Goal: Task Accomplishment & Management: Complete application form

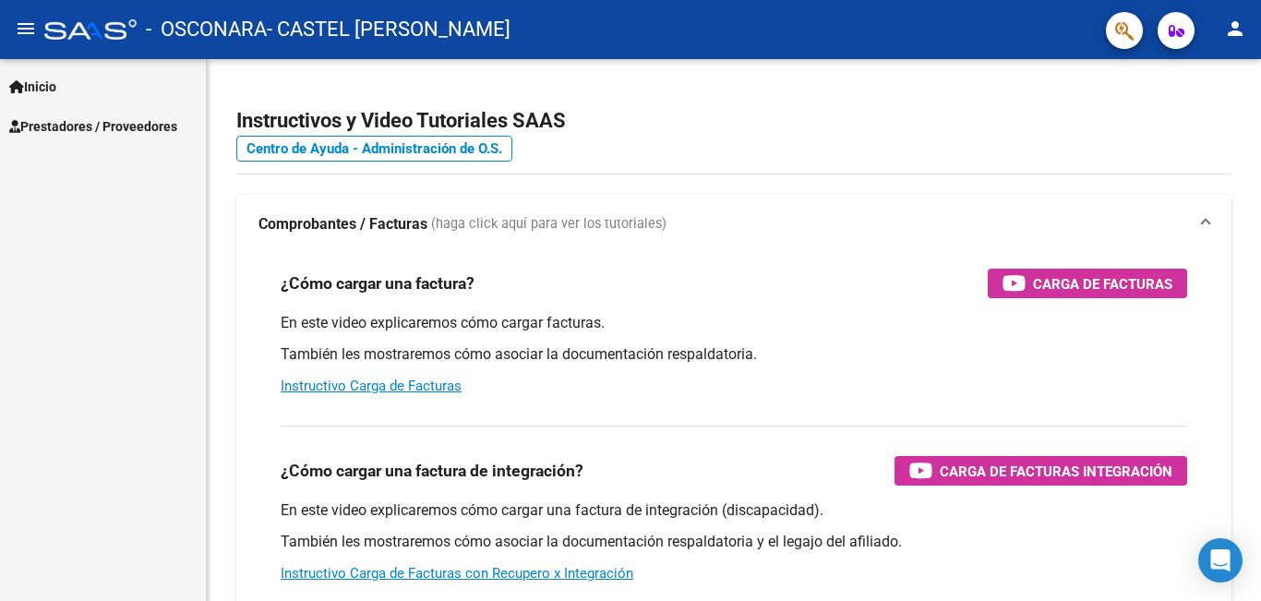
click at [101, 123] on span "Prestadores / Proveedores" at bounding box center [93, 126] width 168 height 20
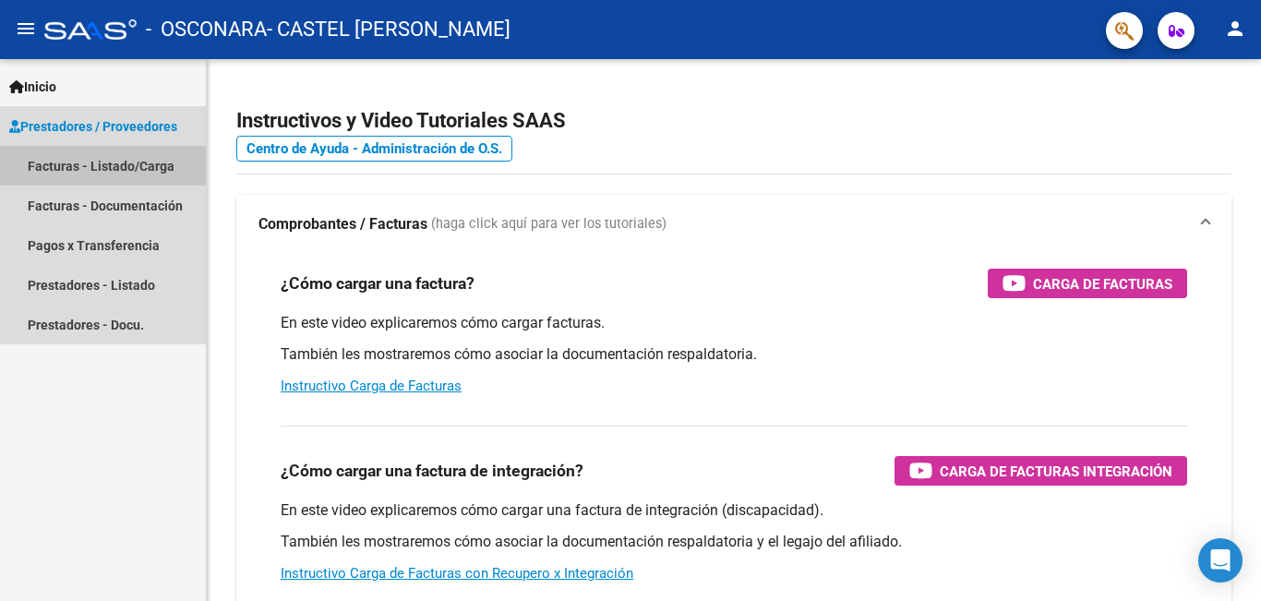
click at [94, 168] on link "Facturas - Listado/Carga" at bounding box center [103, 166] width 206 height 40
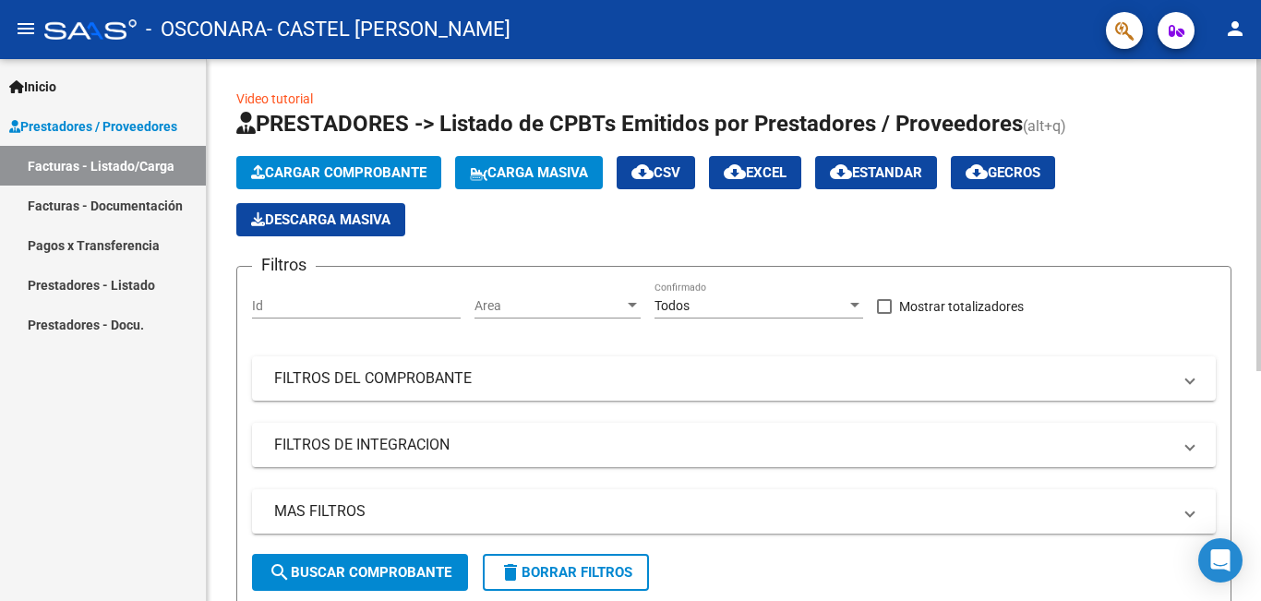
click at [391, 170] on span "Cargar Comprobante" at bounding box center [338, 172] width 175 height 17
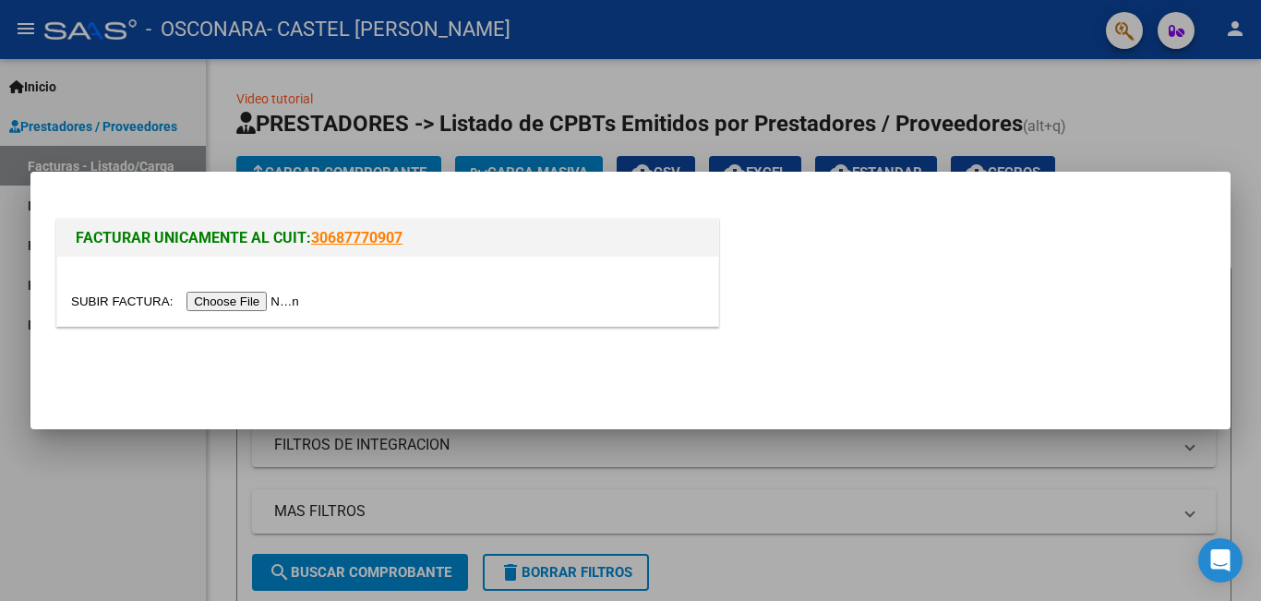
click at [270, 302] on input "file" at bounding box center [188, 301] width 234 height 19
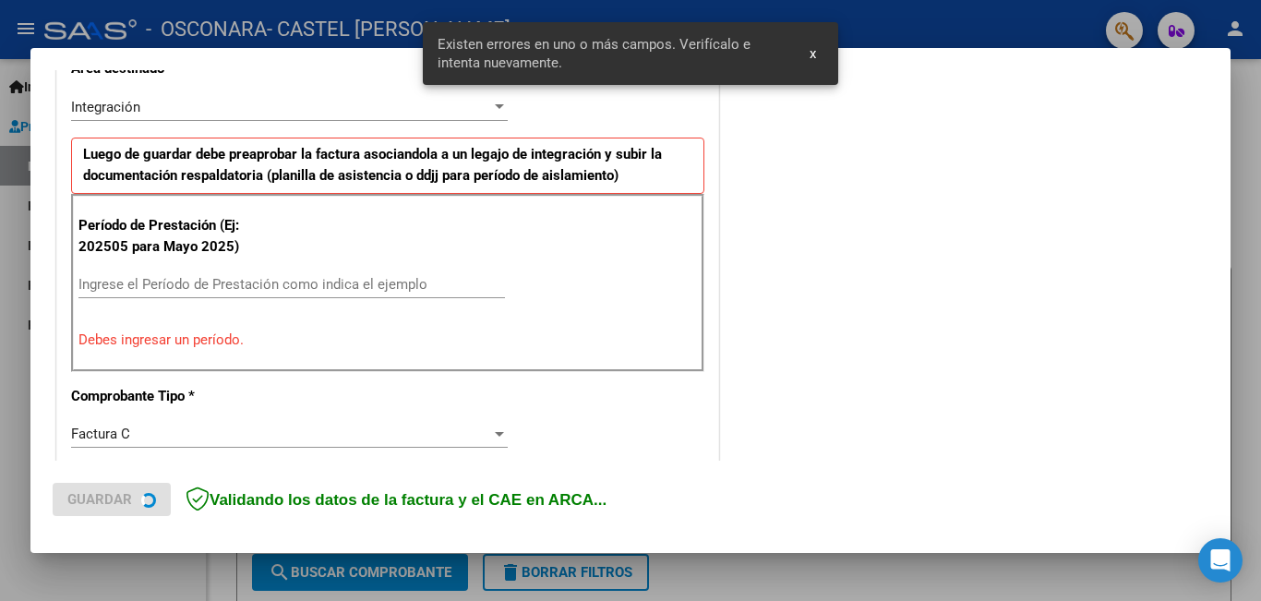
scroll to position [448, 0]
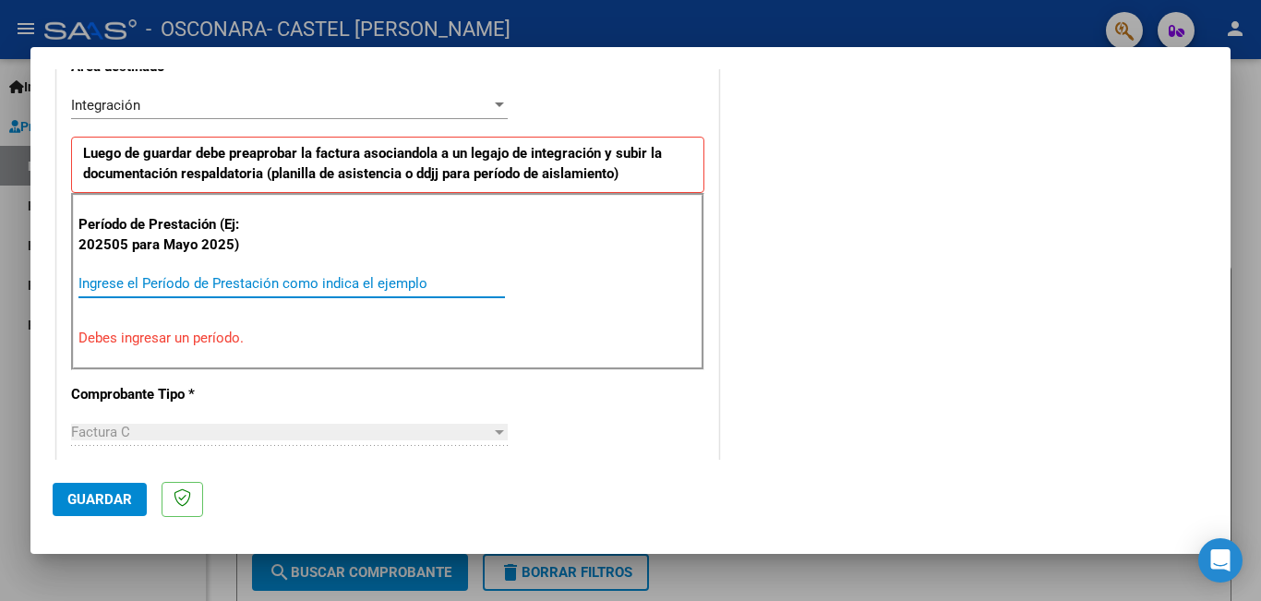
click at [168, 287] on input "Ingrese el Período de Prestación como indica el ejemplo" at bounding box center [291, 283] width 426 height 17
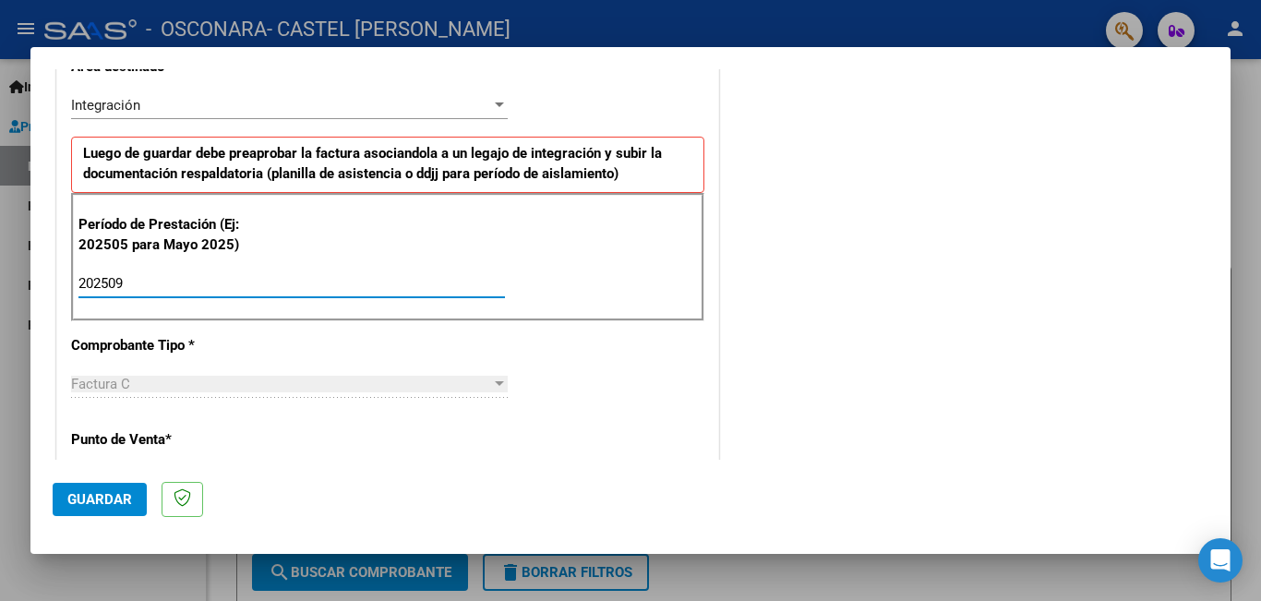
type input "202509"
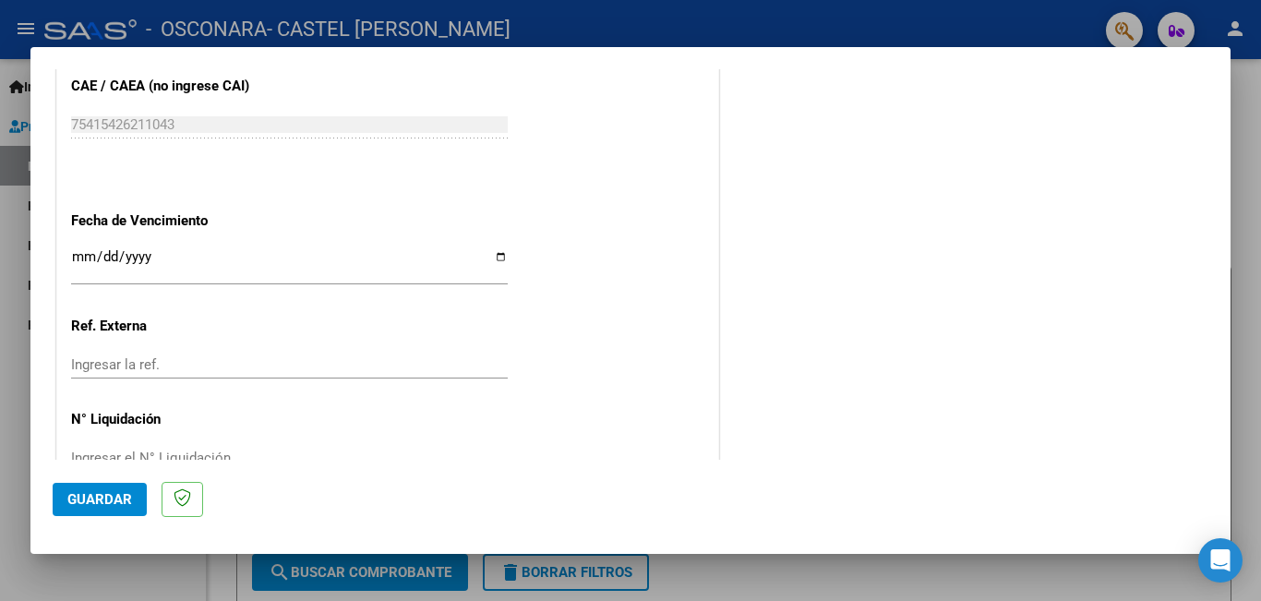
scroll to position [1234, 0]
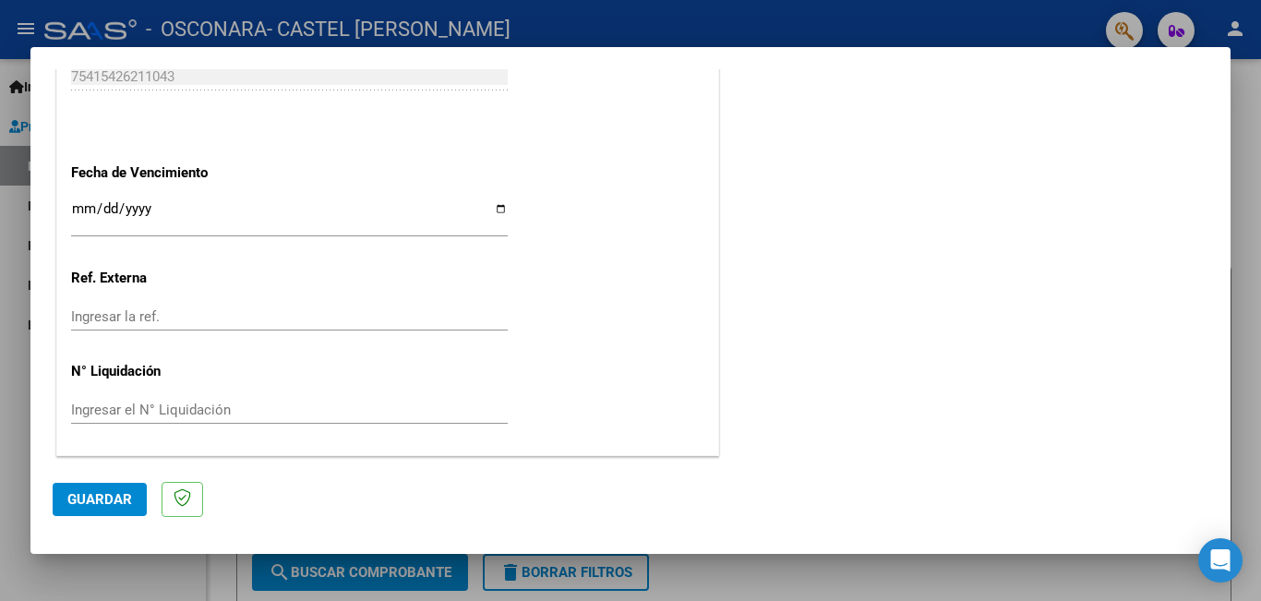
click at [117, 498] on span "Guardar" at bounding box center [99, 499] width 65 height 17
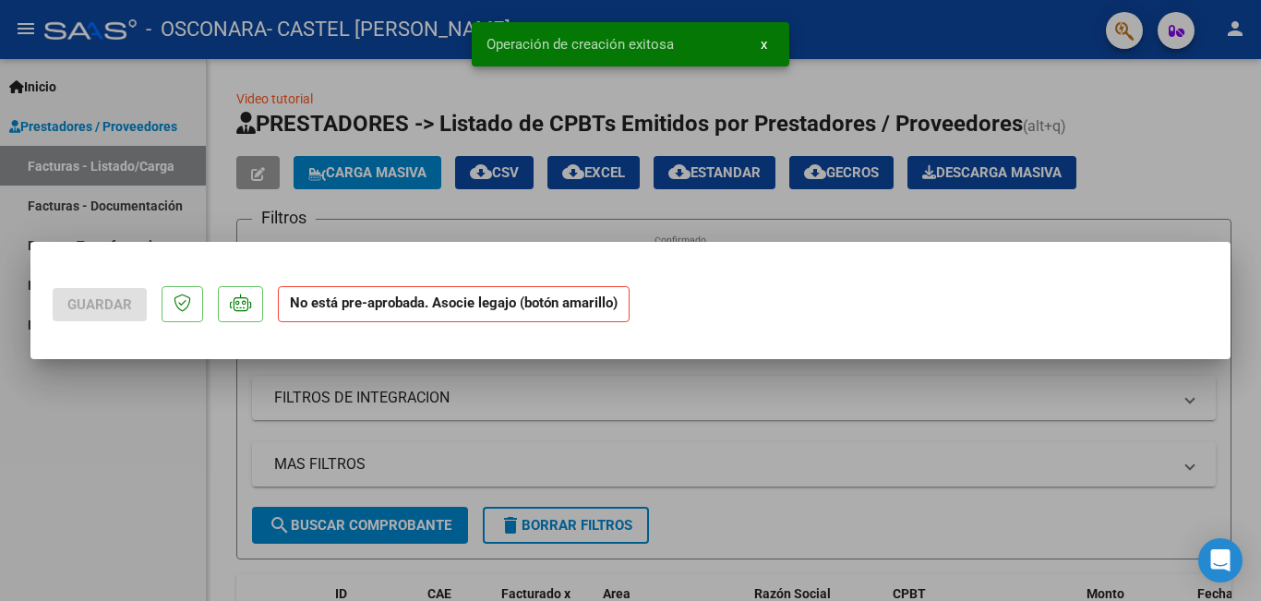
scroll to position [0, 0]
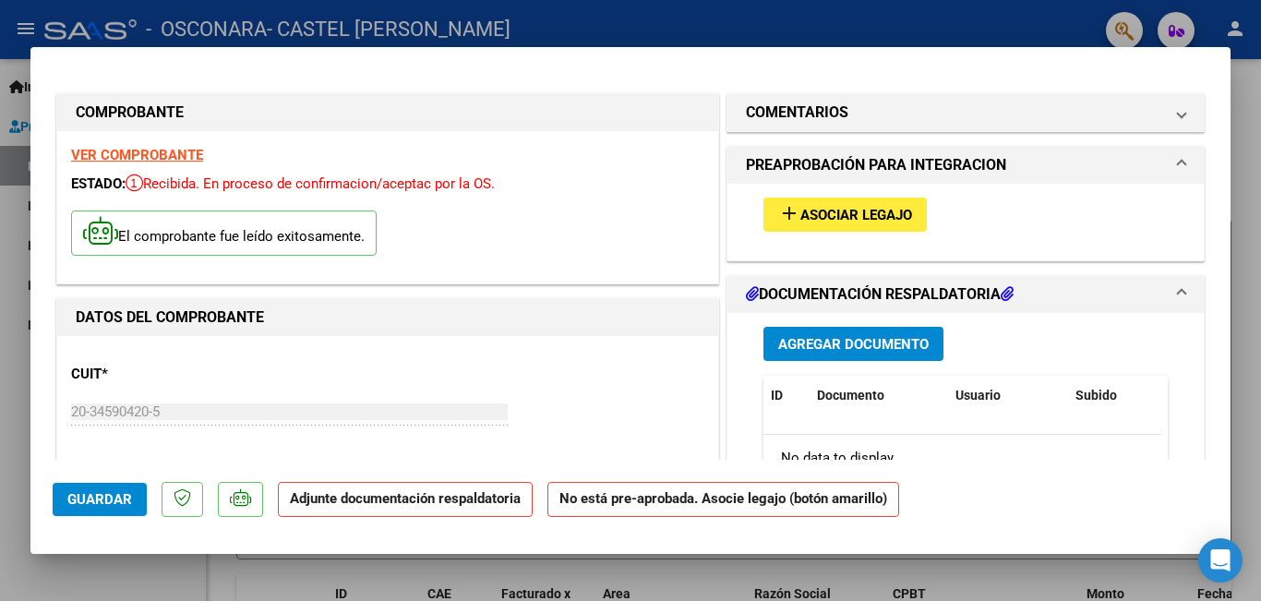
click at [867, 209] on span "Asociar Legajo" at bounding box center [856, 215] width 112 height 17
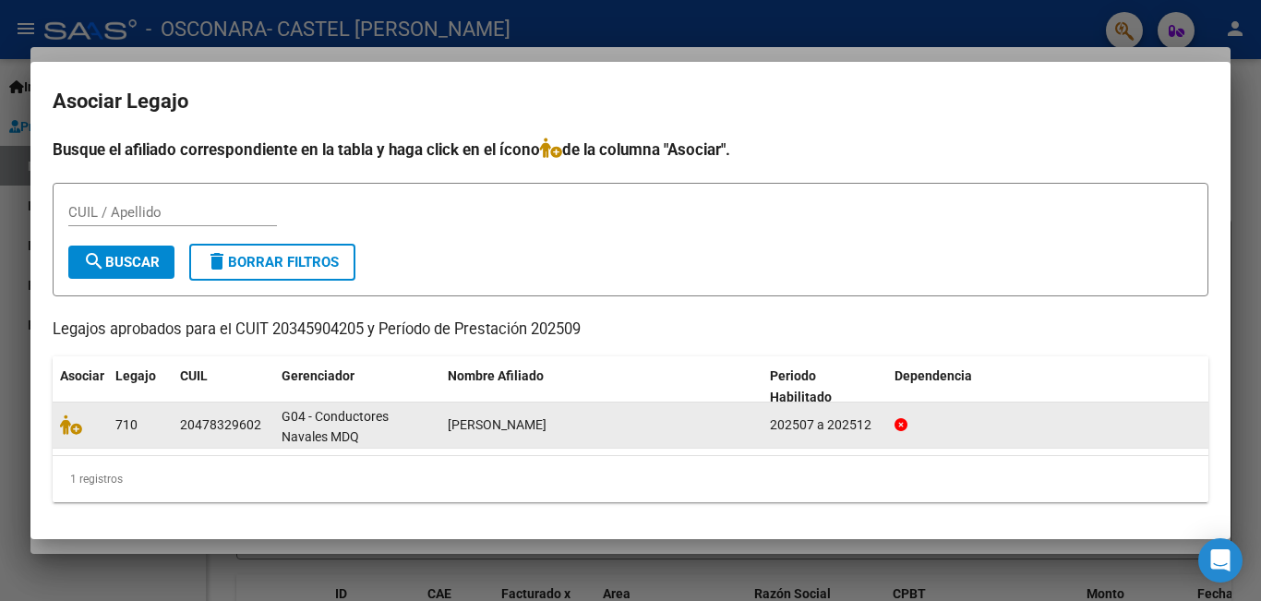
click at [375, 426] on div "G04 - Conductores Navales MDQ" at bounding box center [357, 425] width 151 height 39
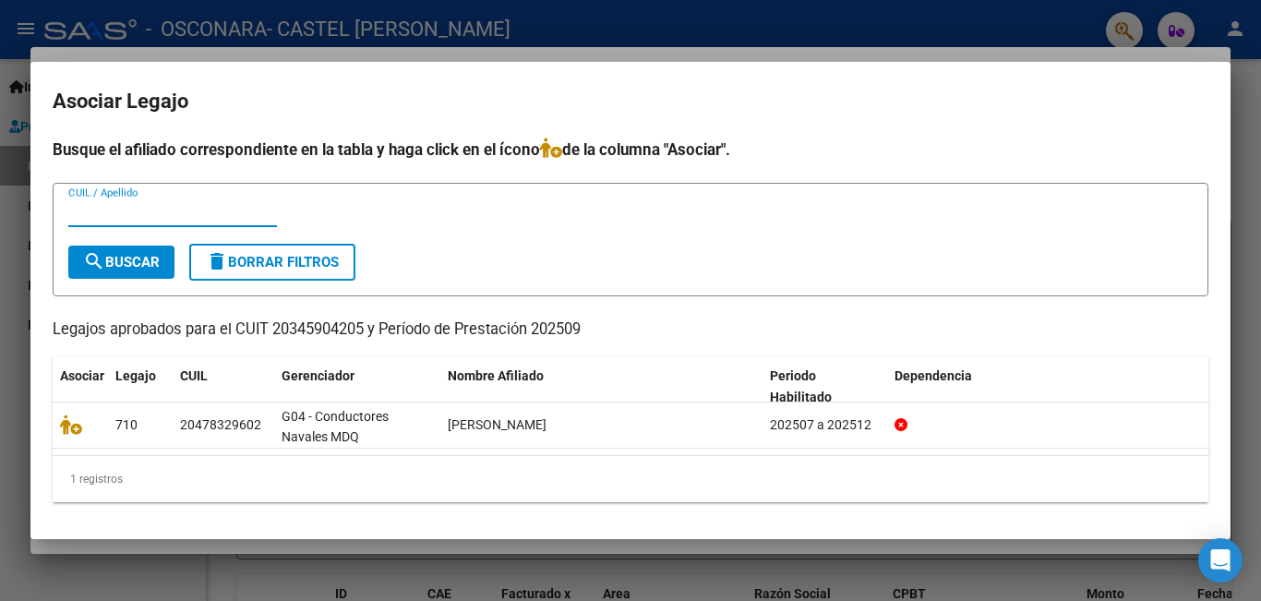
click at [150, 217] on input "CUIL / Apellido" at bounding box center [172, 212] width 209 height 17
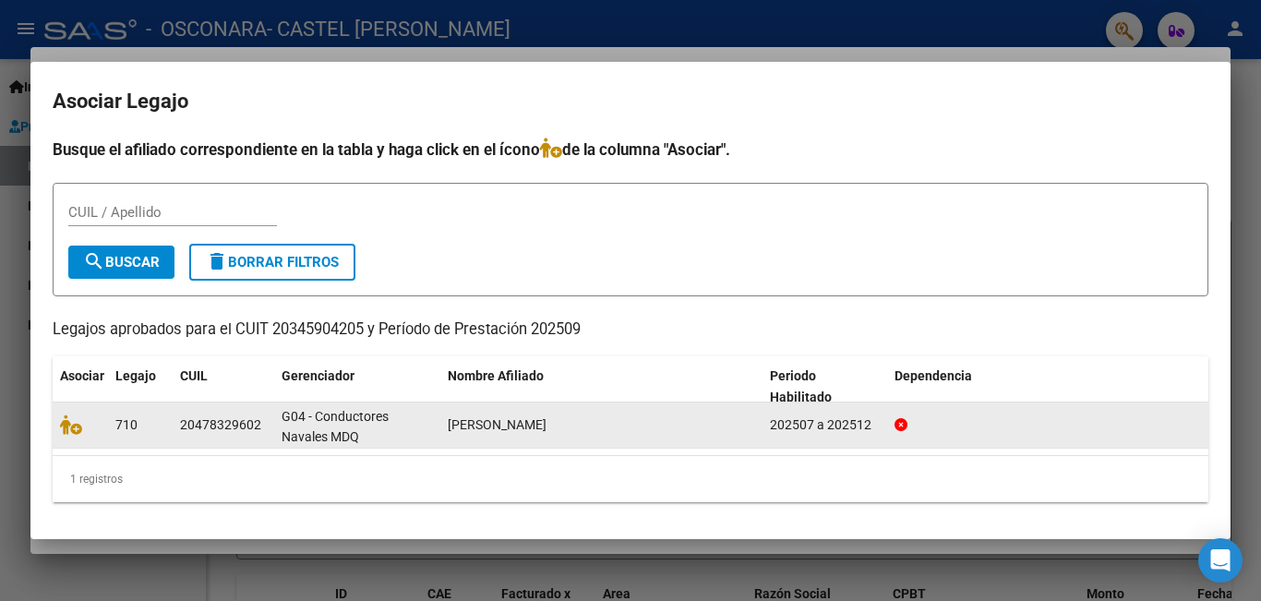
click at [210, 416] on div "20478329602" at bounding box center [220, 424] width 81 height 21
click at [318, 430] on span "G04 - Conductores Navales MDQ" at bounding box center [335, 427] width 107 height 36
click at [318, 431] on span "G04 - Conductores Navales MDQ" at bounding box center [335, 427] width 107 height 36
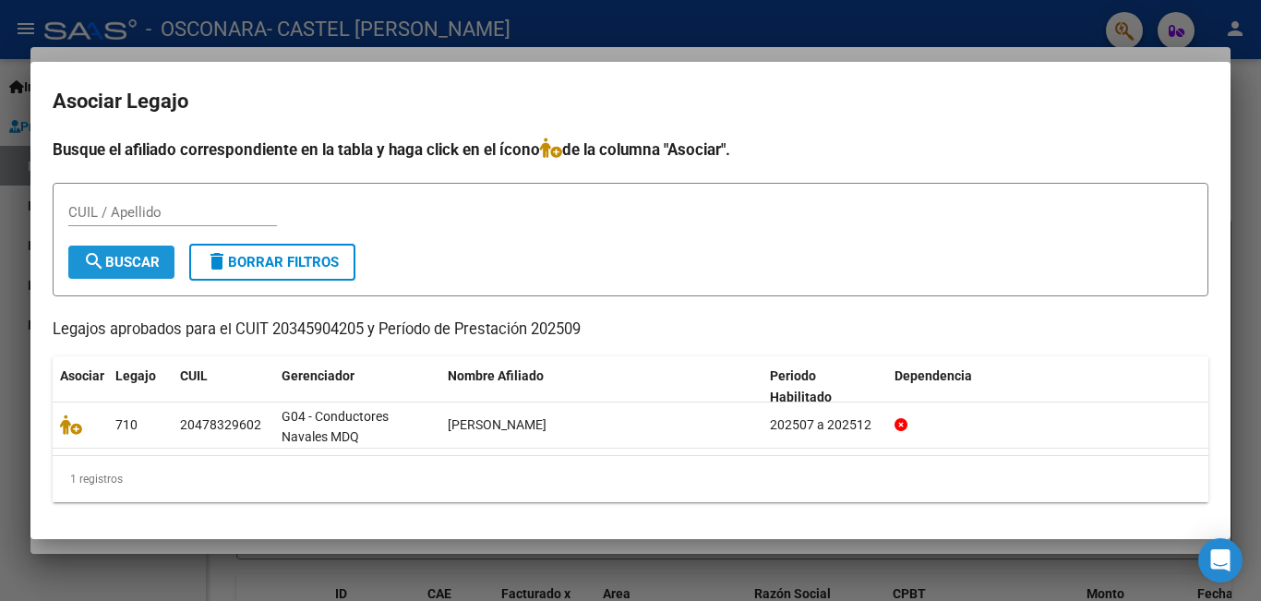
click at [125, 257] on span "search Buscar" at bounding box center [121, 262] width 77 height 17
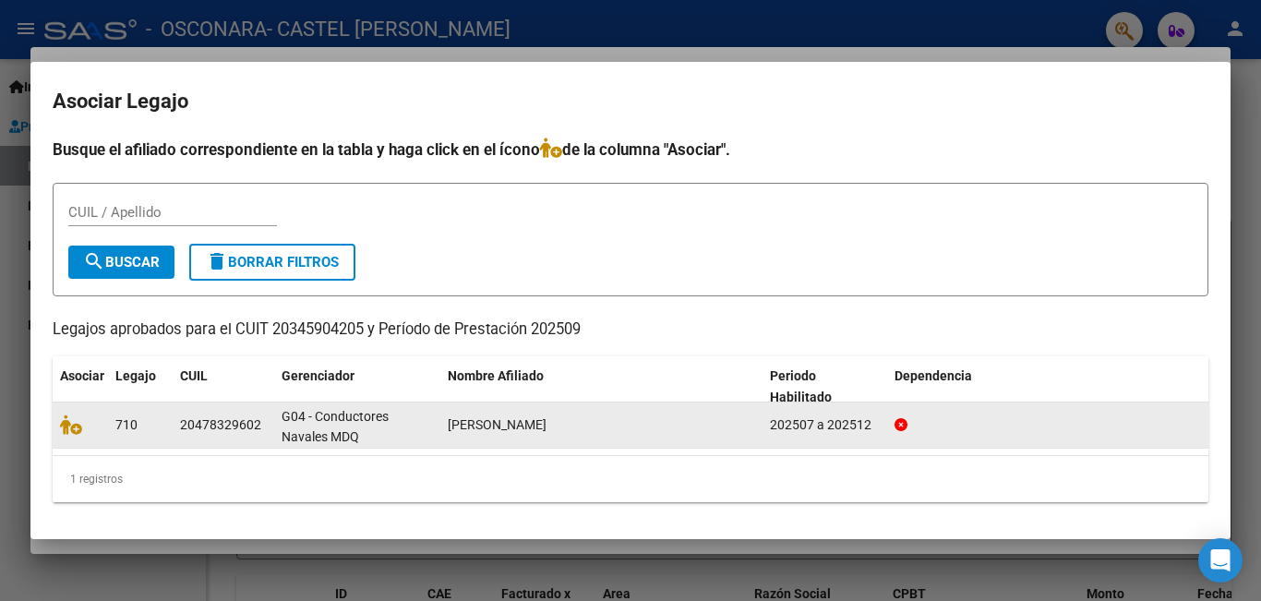
drag, startPoint x: 595, startPoint y: 434, endPoint x: 833, endPoint y: 416, distance: 237.9
click at [597, 434] on div "[PERSON_NAME]" at bounding box center [601, 424] width 307 height 21
click at [818, 426] on div "202507 a 202512" at bounding box center [825, 424] width 110 height 21
click at [481, 416] on div "[PERSON_NAME]" at bounding box center [601, 424] width 307 height 21
click at [74, 428] on icon at bounding box center [71, 424] width 22 height 20
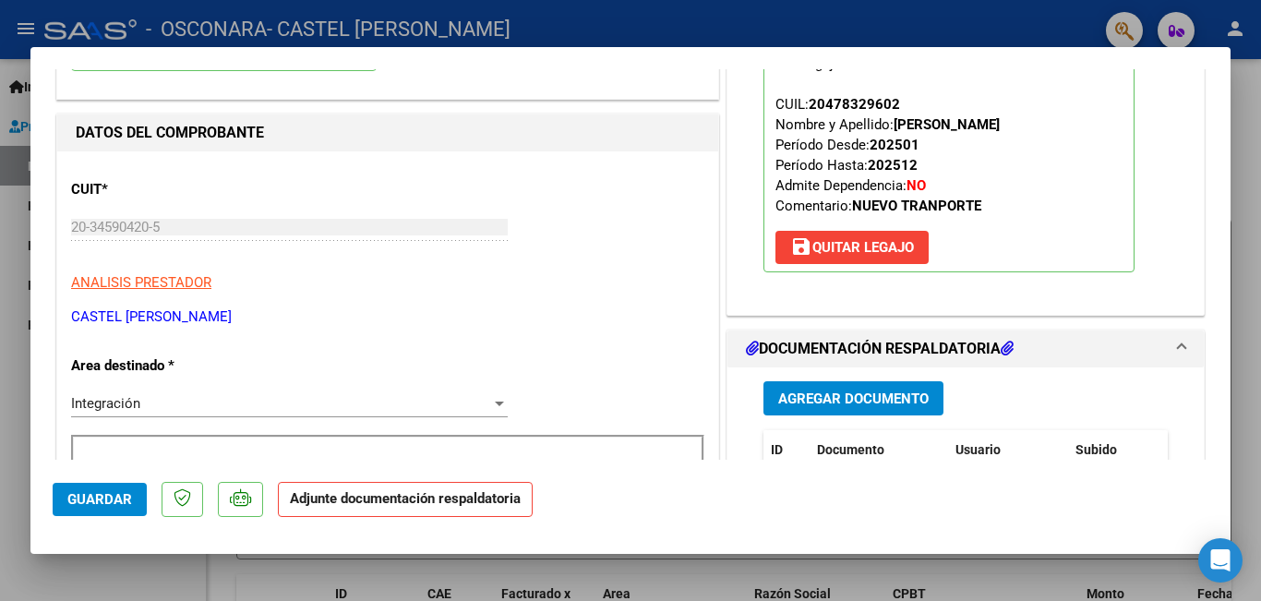
scroll to position [277, 0]
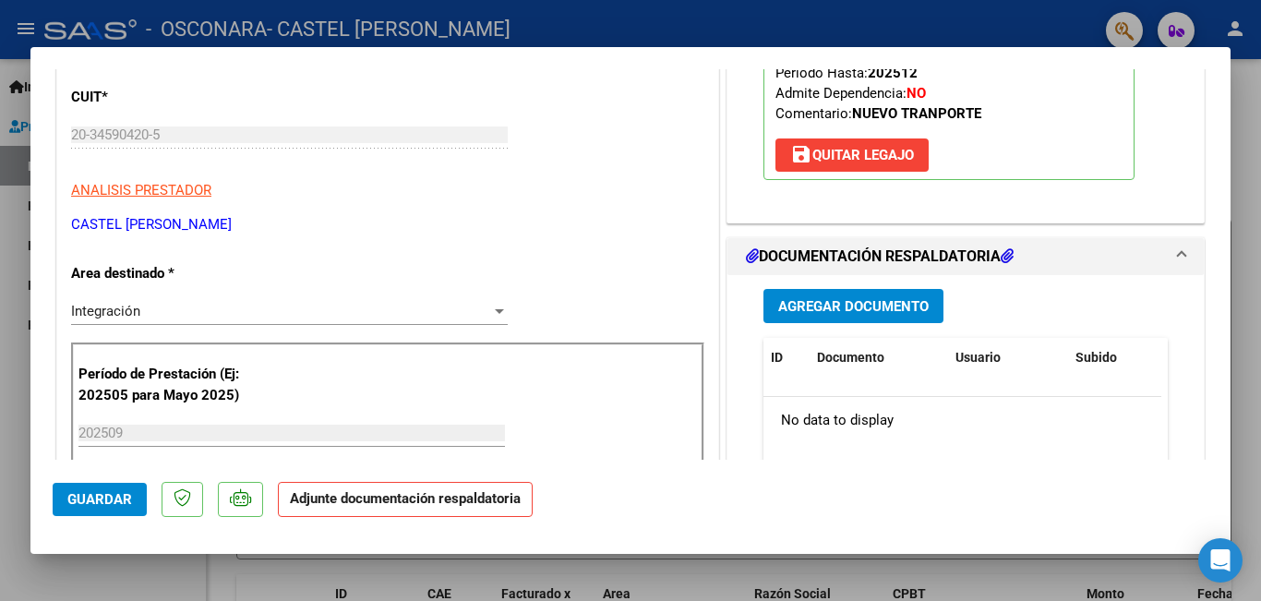
click at [849, 304] on span "Agregar Documento" at bounding box center [853, 306] width 150 height 17
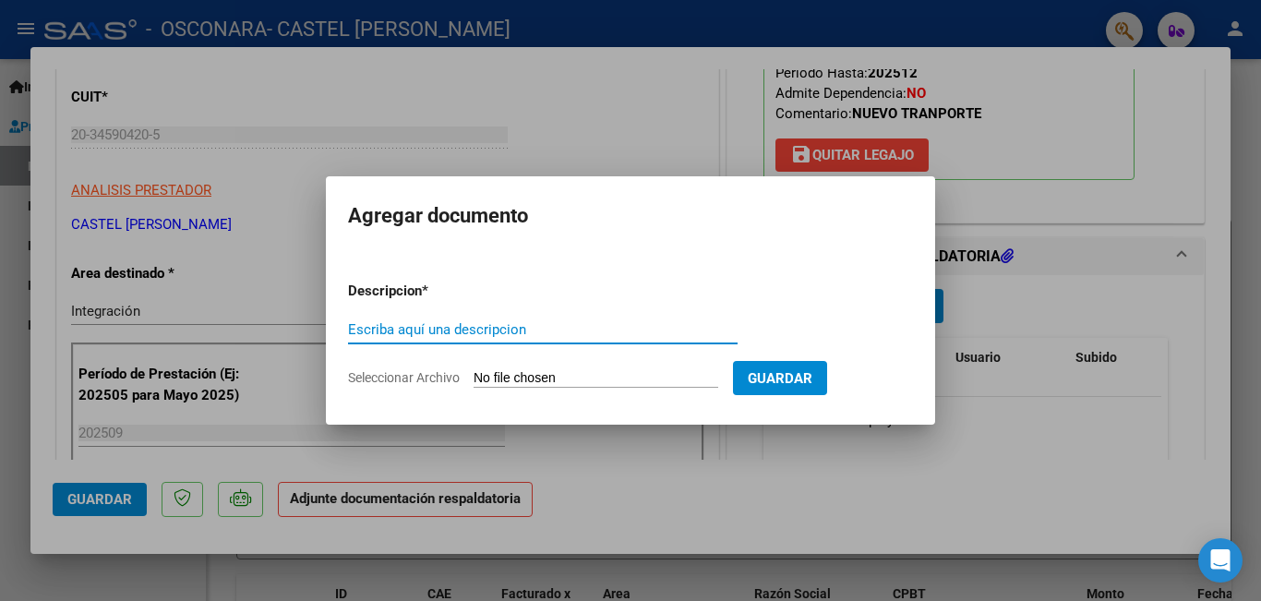
click at [498, 336] on input "Escriba aquí una descripcion" at bounding box center [543, 329] width 390 height 17
type input "PLANILLA DE ASISTENCIA"
click at [608, 373] on input "Seleccionar Archivo" at bounding box center [596, 379] width 245 height 18
type input "C:\fakepath\planilla terapias molero septiembre.pdf"
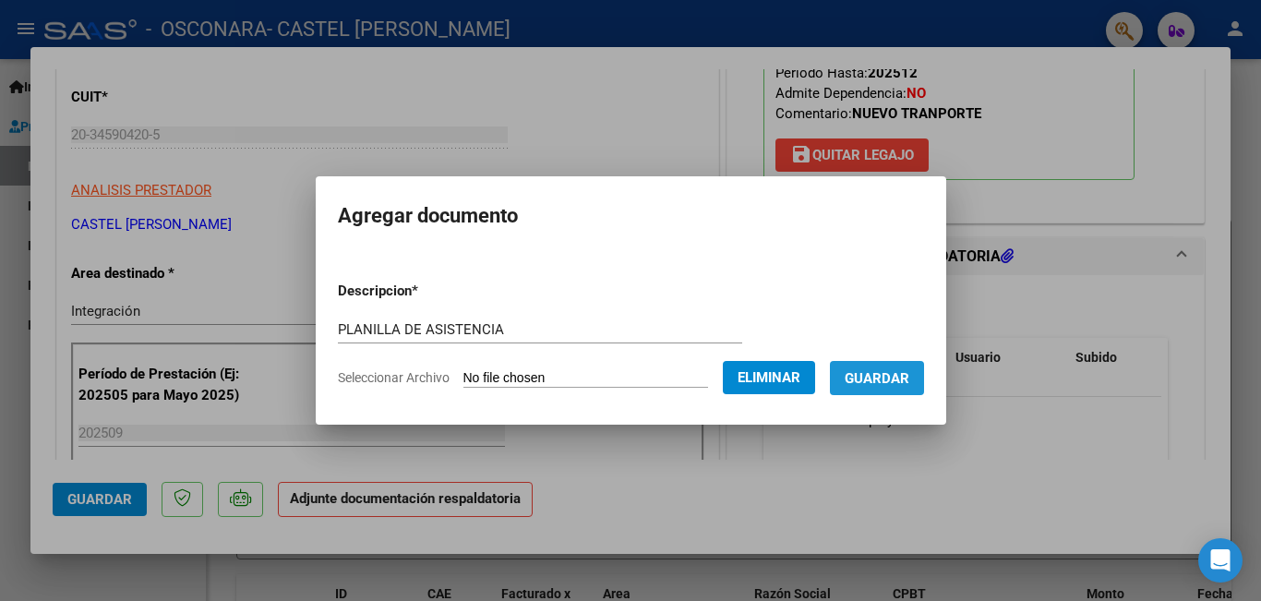
click at [884, 373] on span "Guardar" at bounding box center [877, 378] width 65 height 17
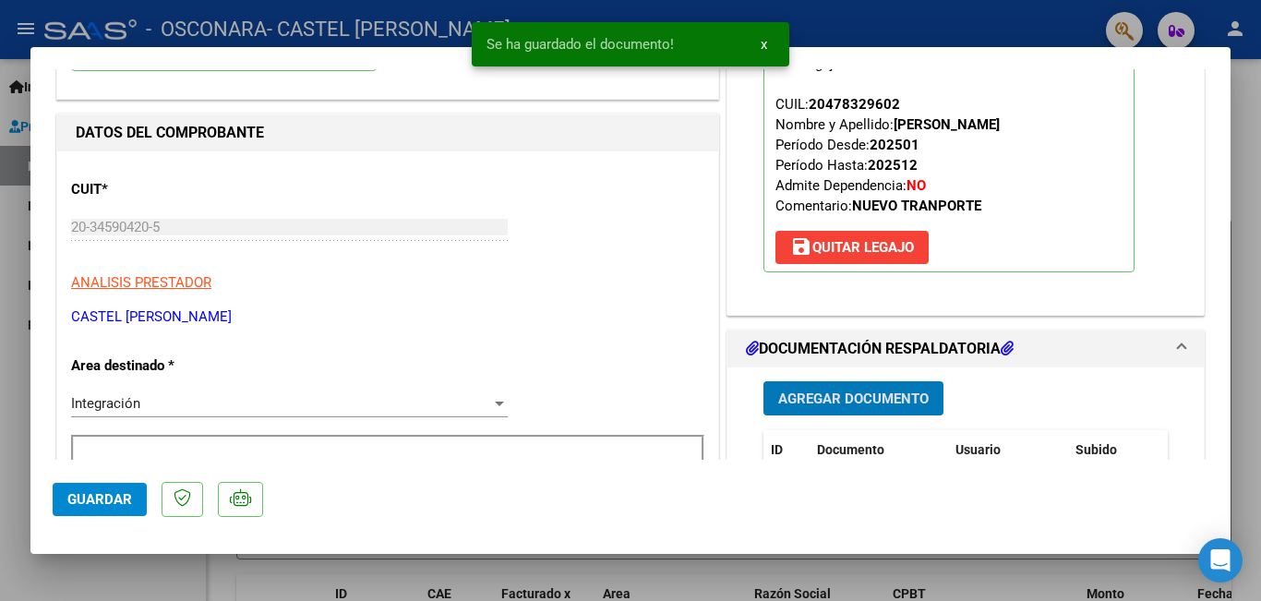
scroll to position [369, 0]
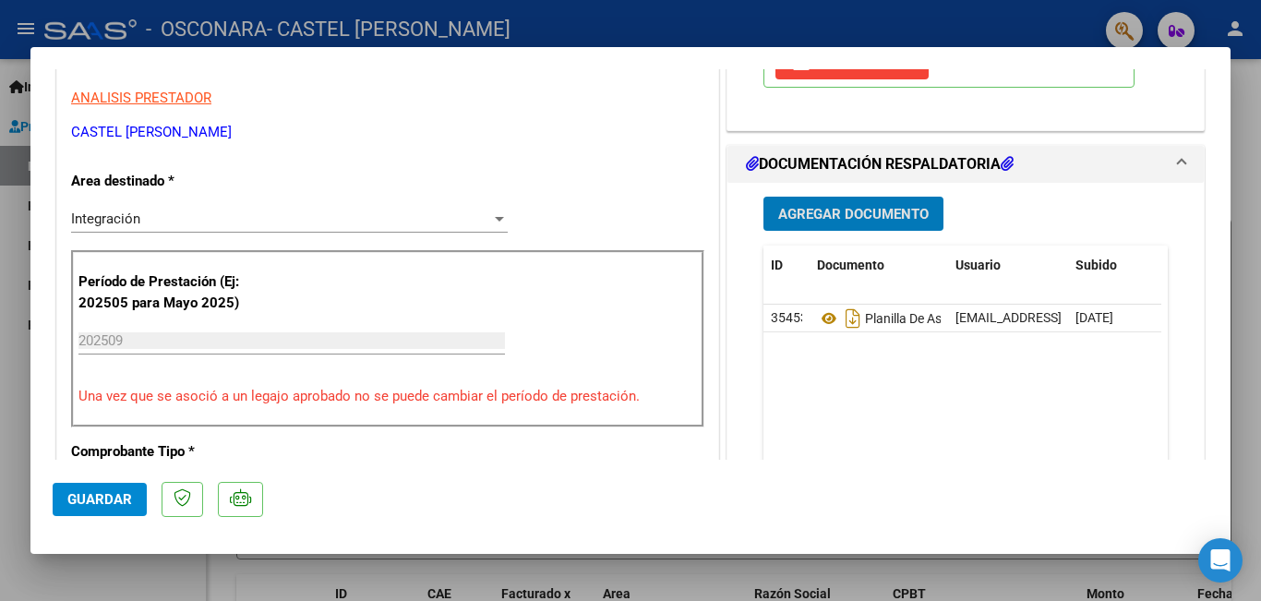
click at [110, 496] on span "Guardar" at bounding box center [99, 499] width 65 height 17
click at [100, 498] on span "Guardar" at bounding box center [99, 499] width 65 height 17
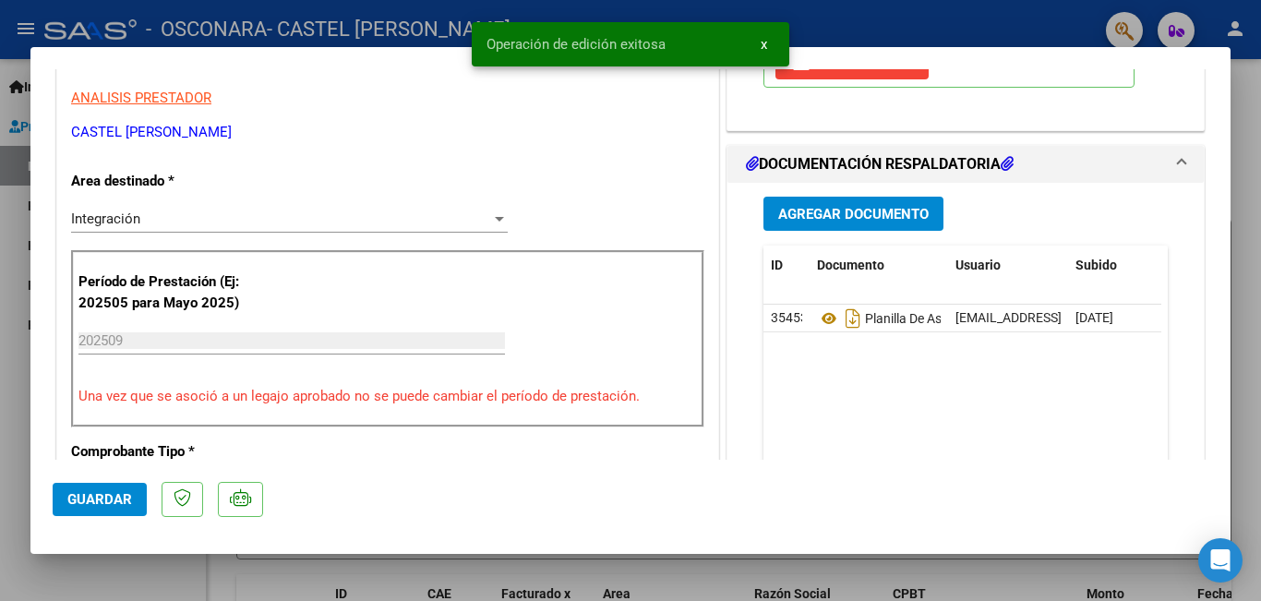
click at [9, 206] on div at bounding box center [630, 300] width 1261 height 601
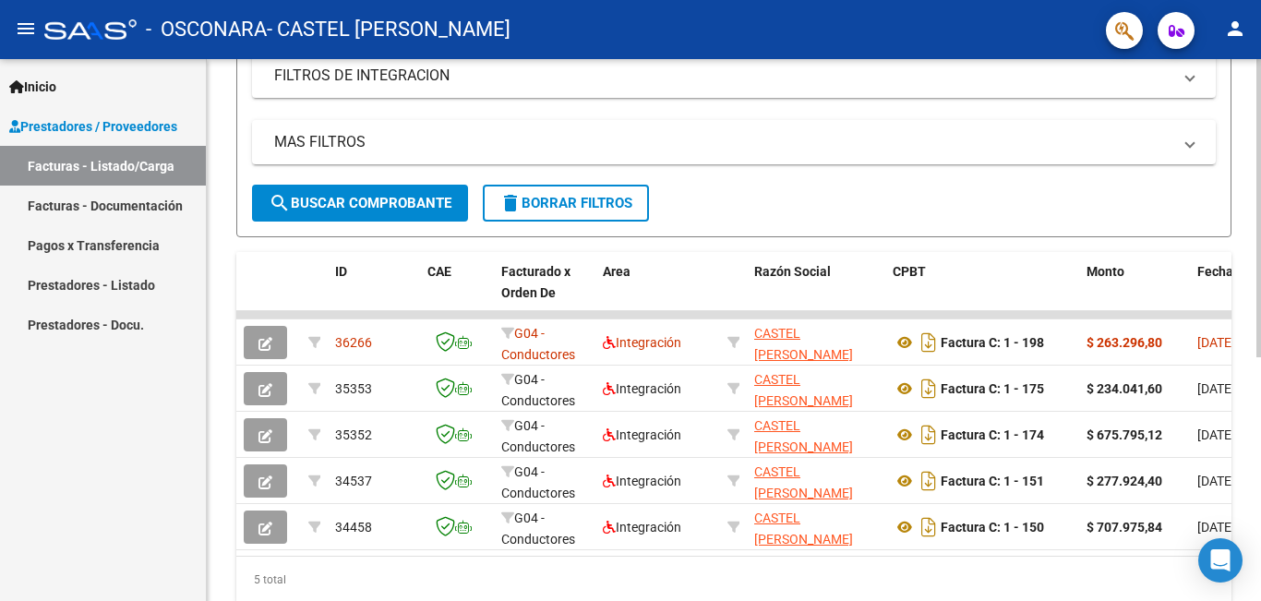
scroll to position [0, 0]
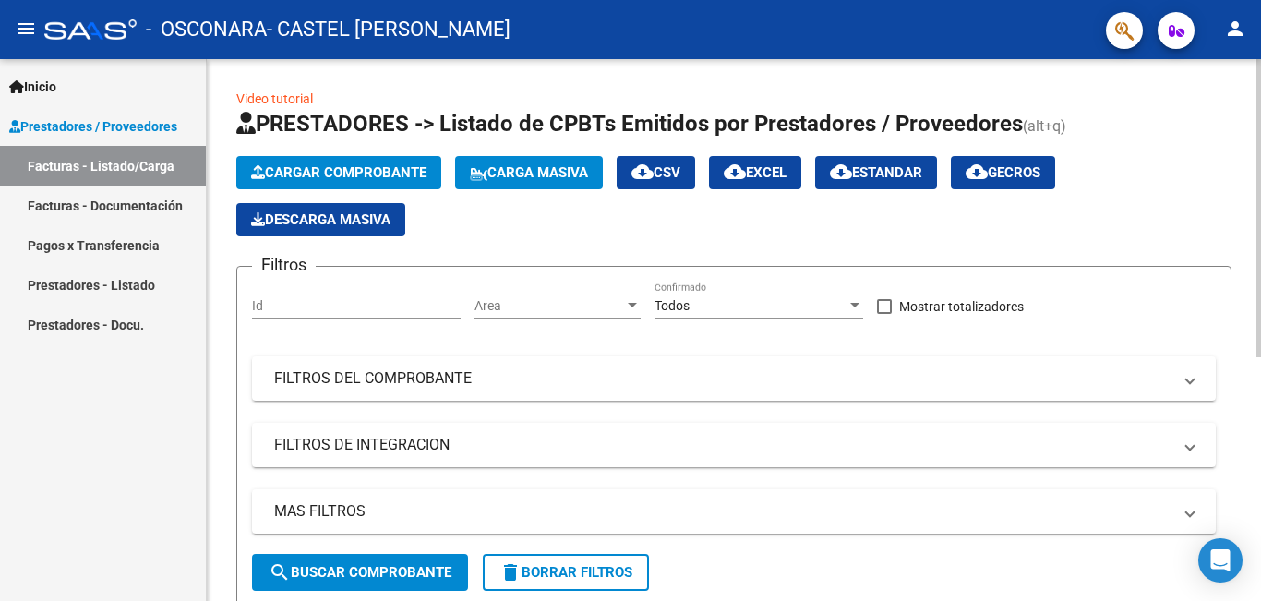
click at [348, 176] on span "Cargar Comprobante" at bounding box center [338, 172] width 175 height 17
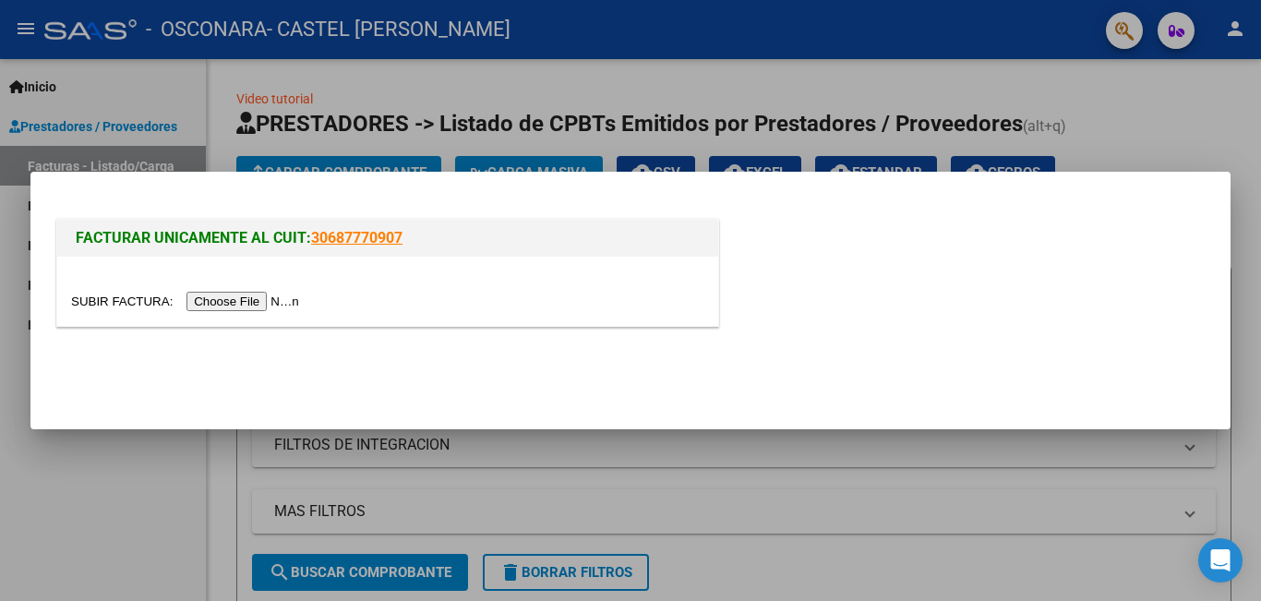
click at [245, 308] on input "file" at bounding box center [188, 301] width 234 height 19
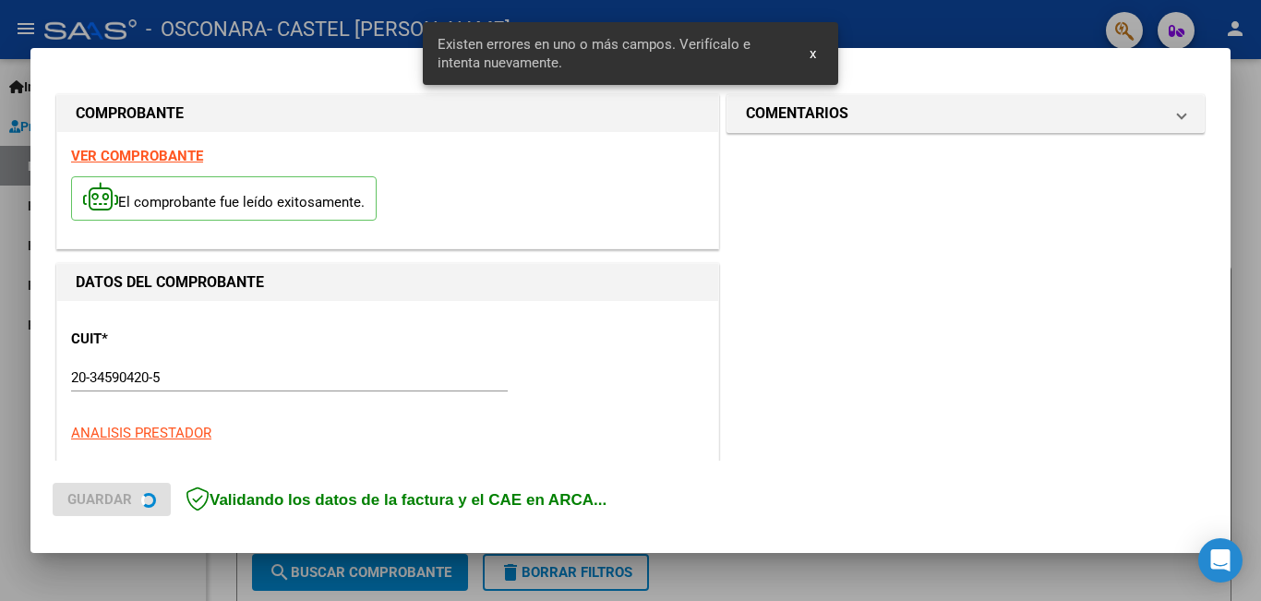
scroll to position [448, 0]
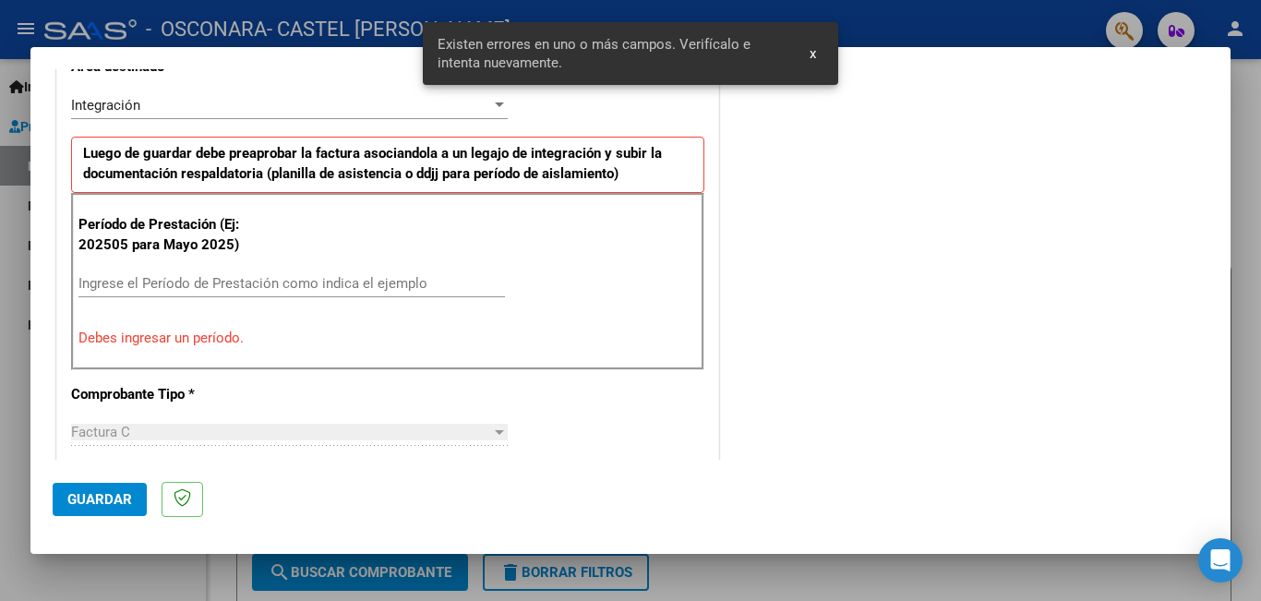
click at [186, 287] on input "Ingrese el Período de Prestación como indica el ejemplo" at bounding box center [291, 283] width 426 height 17
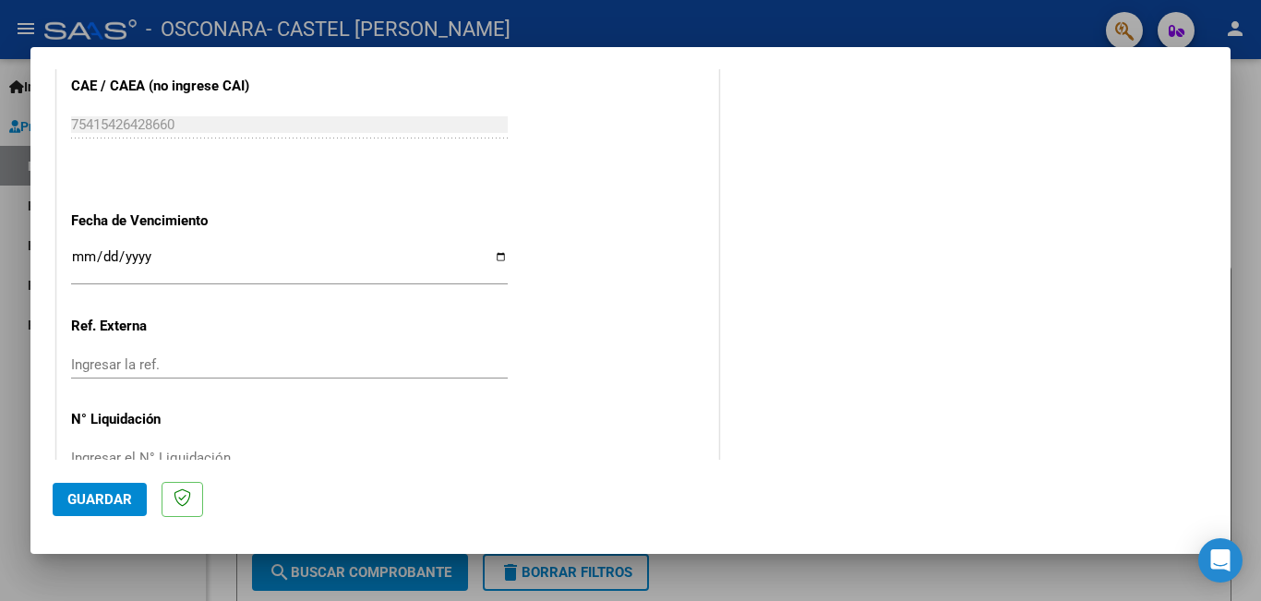
scroll to position [1234, 0]
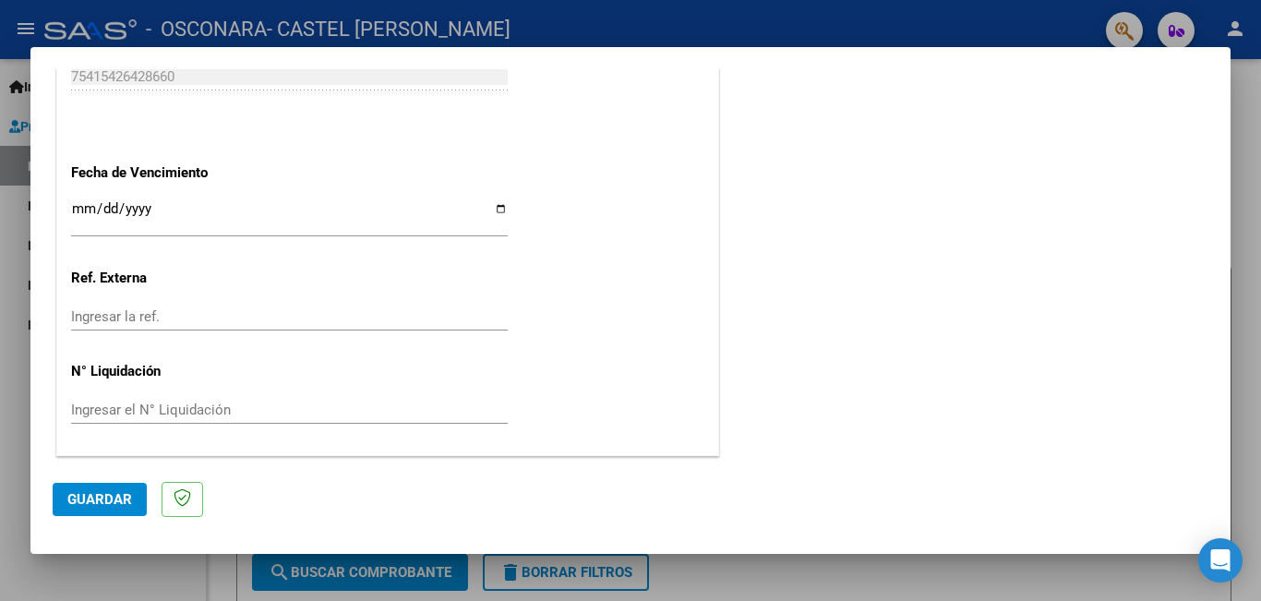
type input "202509"
click at [113, 499] on span "Guardar" at bounding box center [99, 499] width 65 height 17
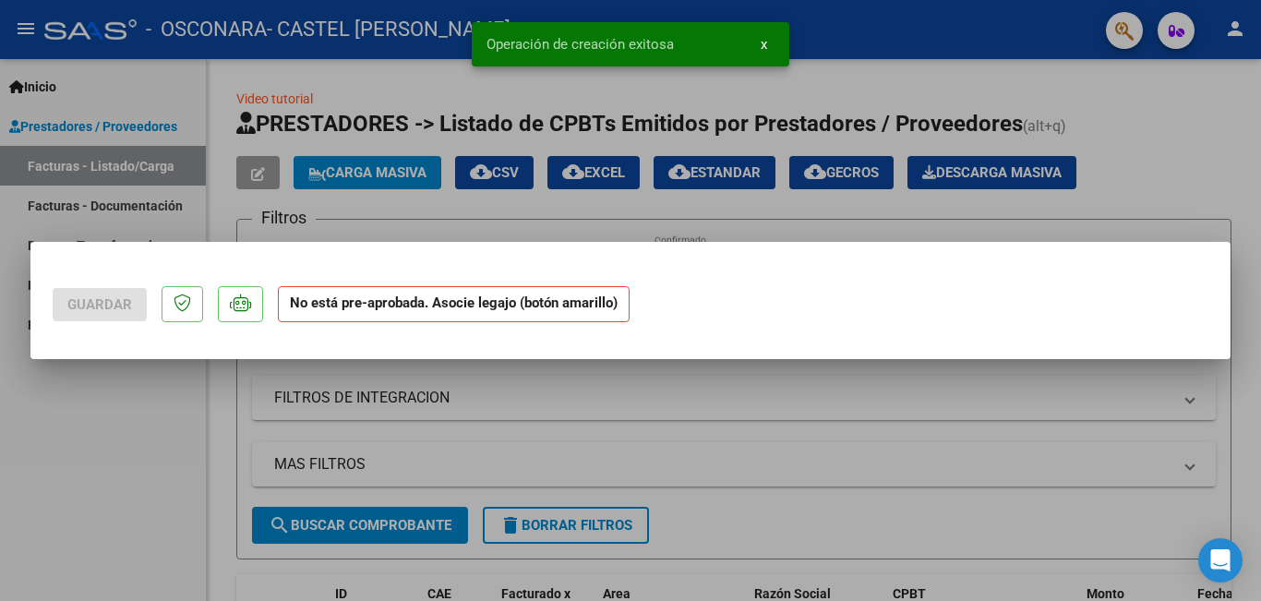
scroll to position [0, 0]
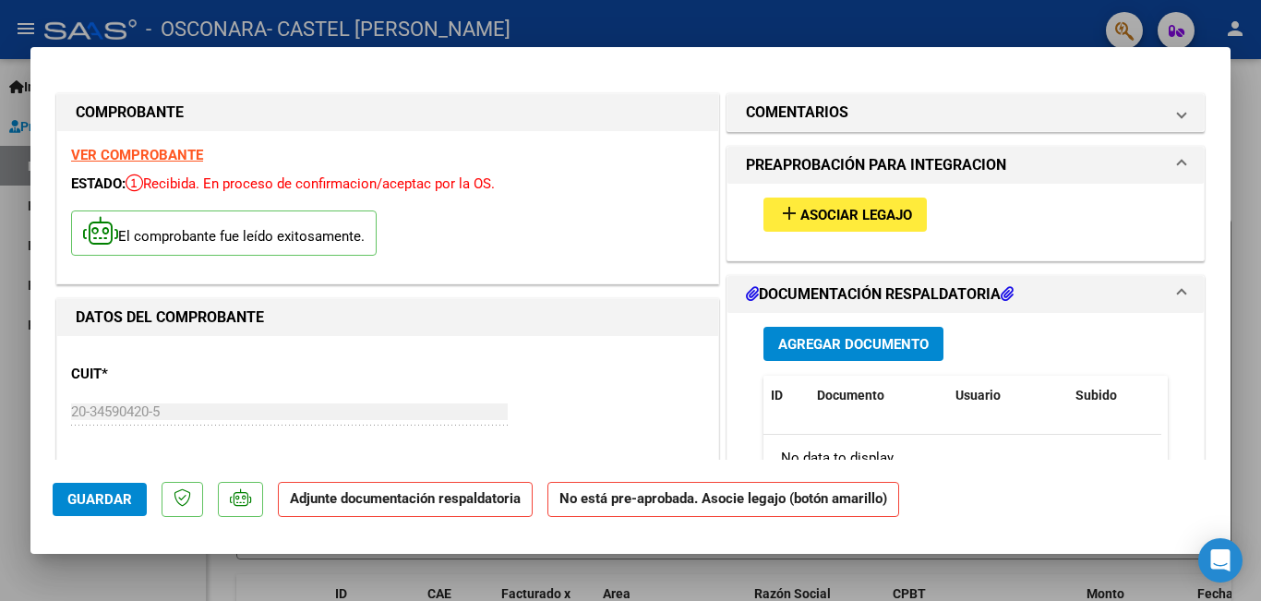
click at [840, 219] on span "Asociar Legajo" at bounding box center [856, 215] width 112 height 17
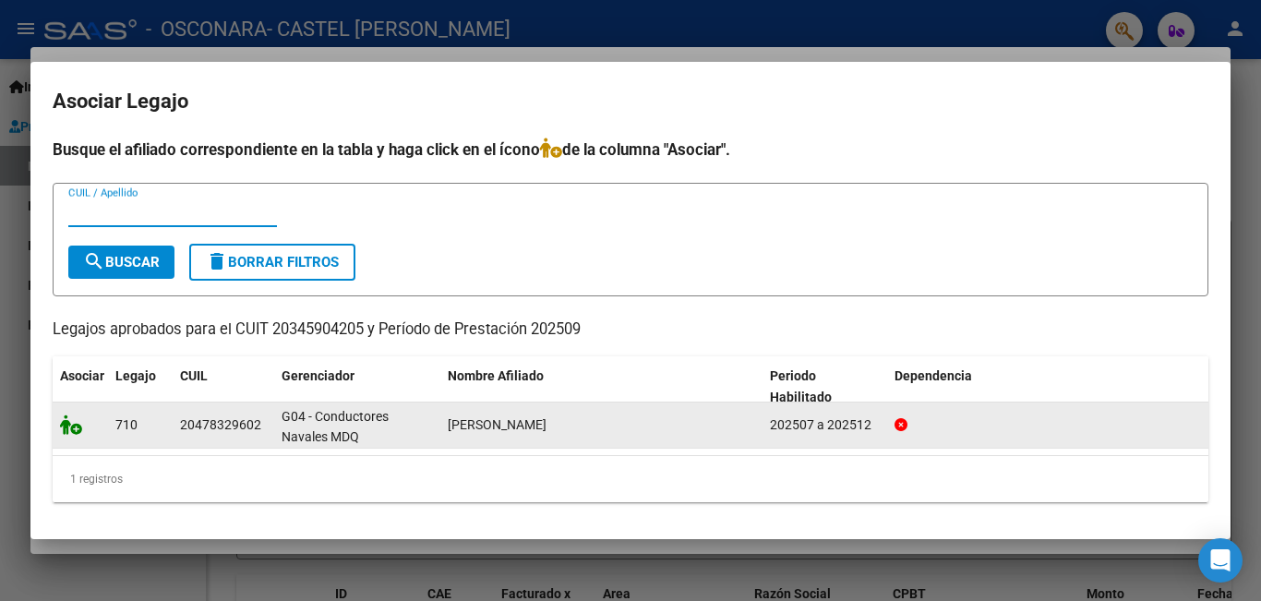
click at [71, 427] on icon at bounding box center [71, 424] width 22 height 20
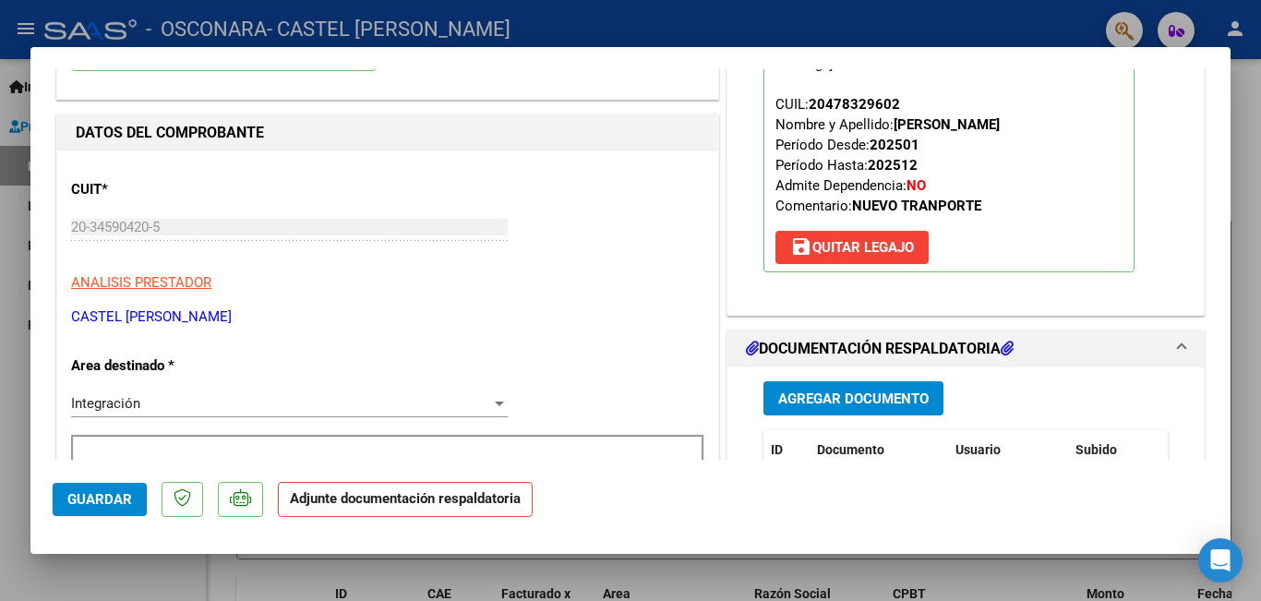
scroll to position [277, 0]
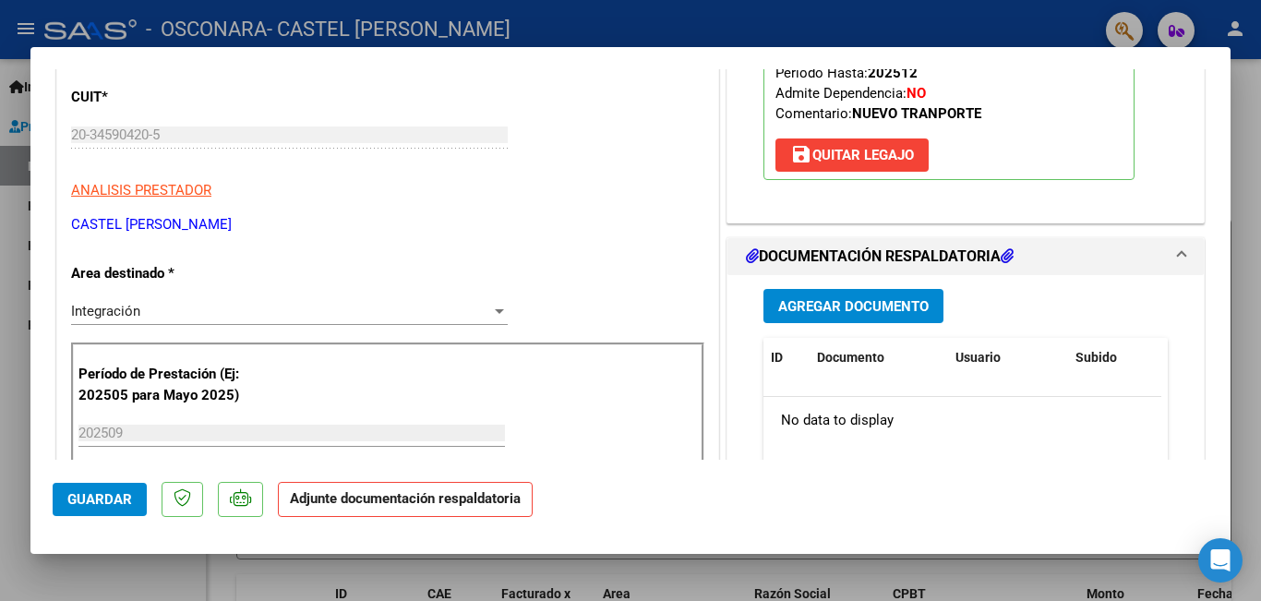
click at [849, 306] on span "Agregar Documento" at bounding box center [853, 306] width 150 height 17
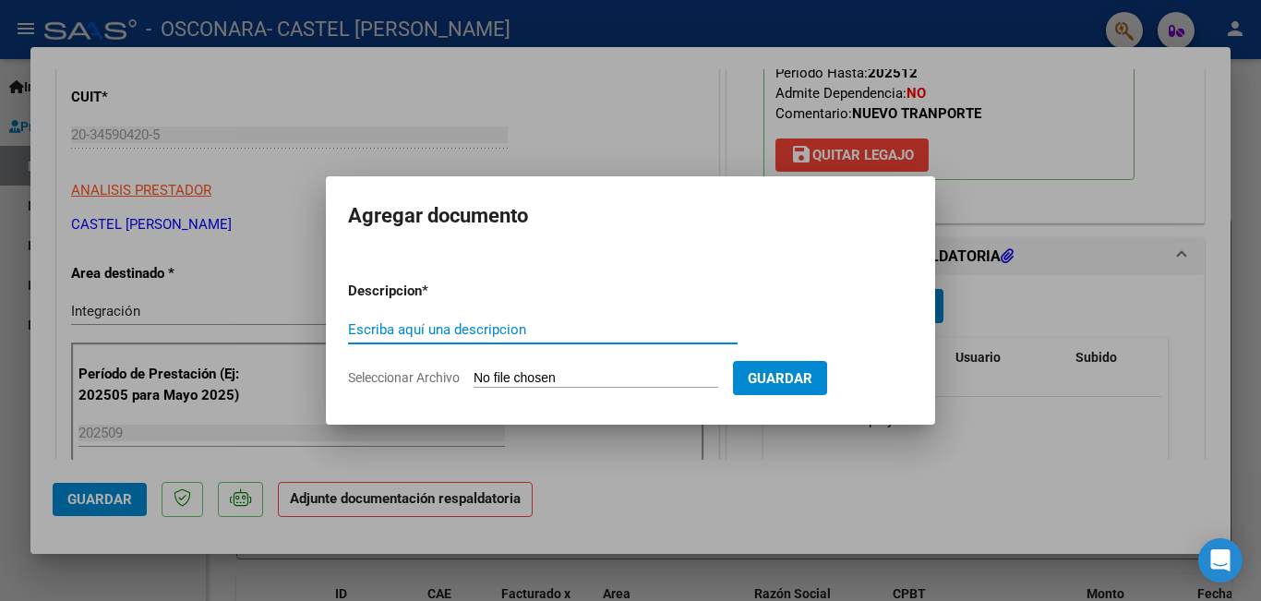
click at [503, 329] on input "Escriba aquí una descripcion" at bounding box center [543, 329] width 390 height 17
type input "PLANILLA DE ASISTENCIA"
click at [477, 378] on input "Seleccionar Archivo" at bounding box center [596, 379] width 245 height 18
type input "C:\fakepath\planilla cet septiembre molero.pdf"
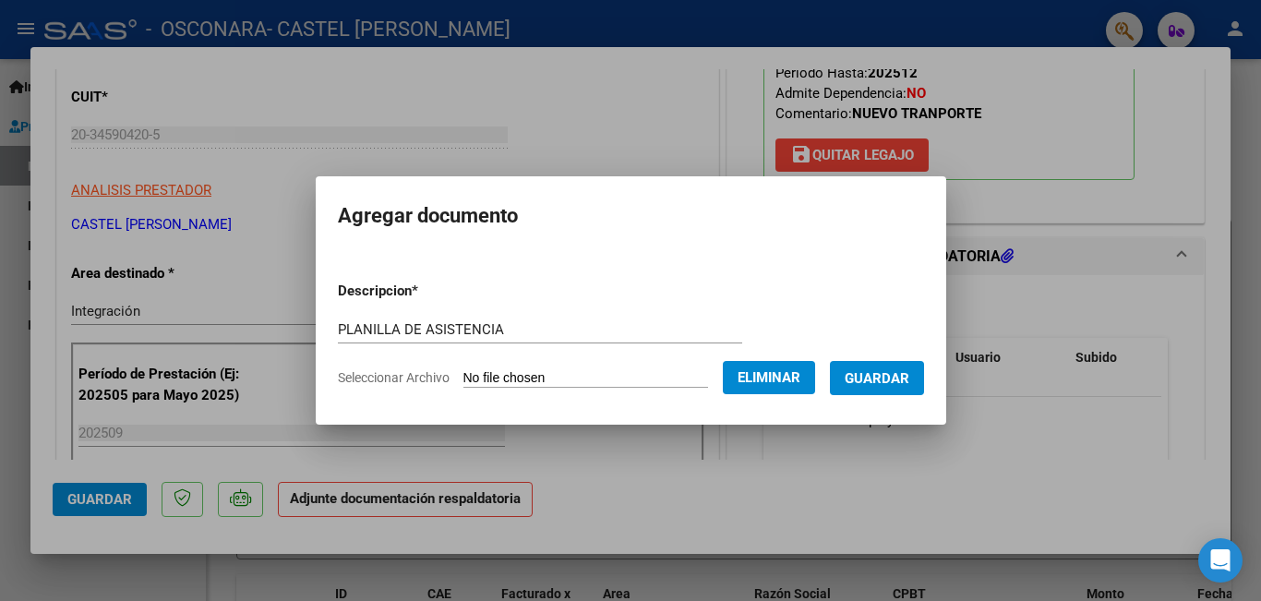
click at [909, 373] on span "Guardar" at bounding box center [877, 378] width 65 height 17
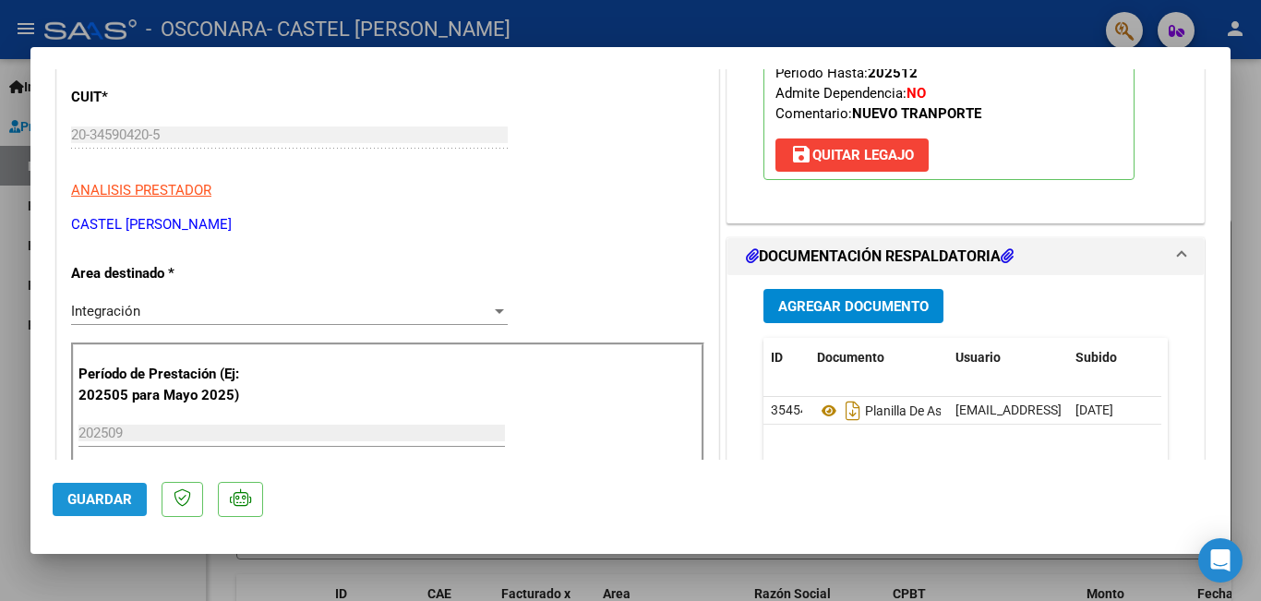
click at [103, 505] on span "Guardar" at bounding box center [99, 499] width 65 height 17
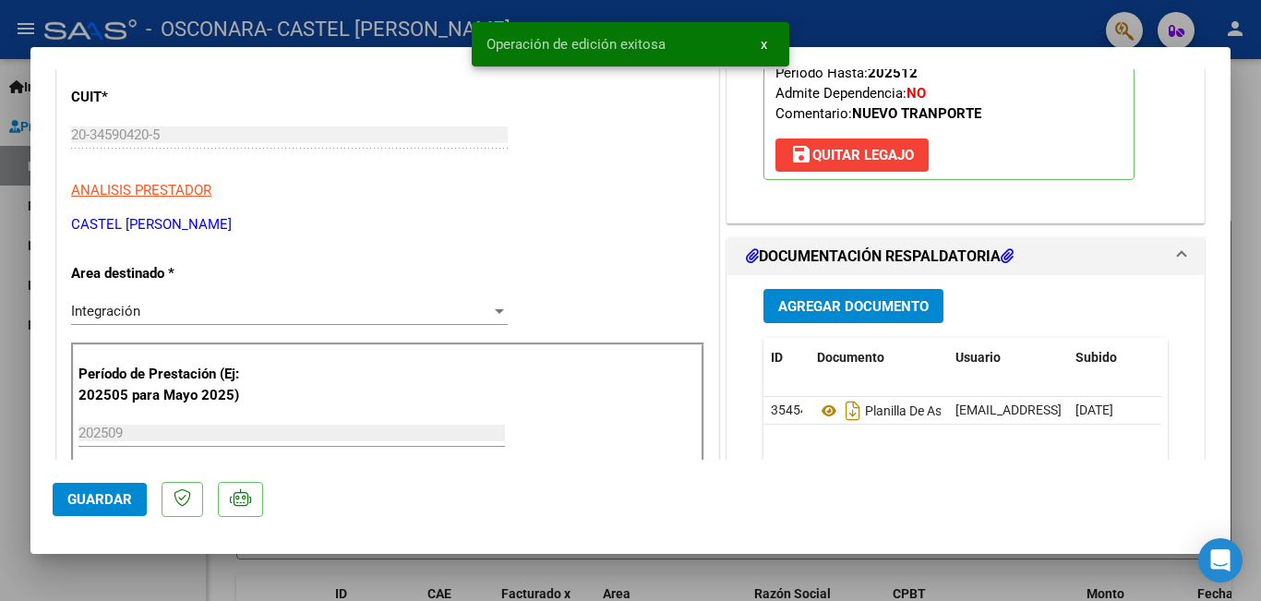
click at [22, 259] on div at bounding box center [630, 300] width 1261 height 601
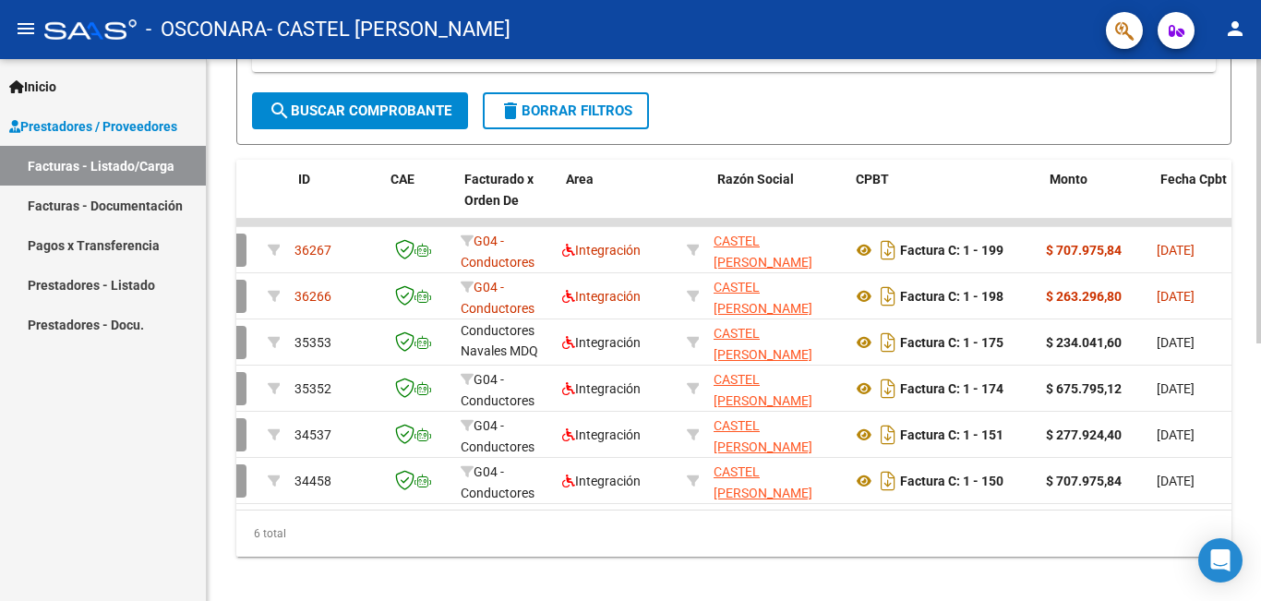
scroll to position [0, 0]
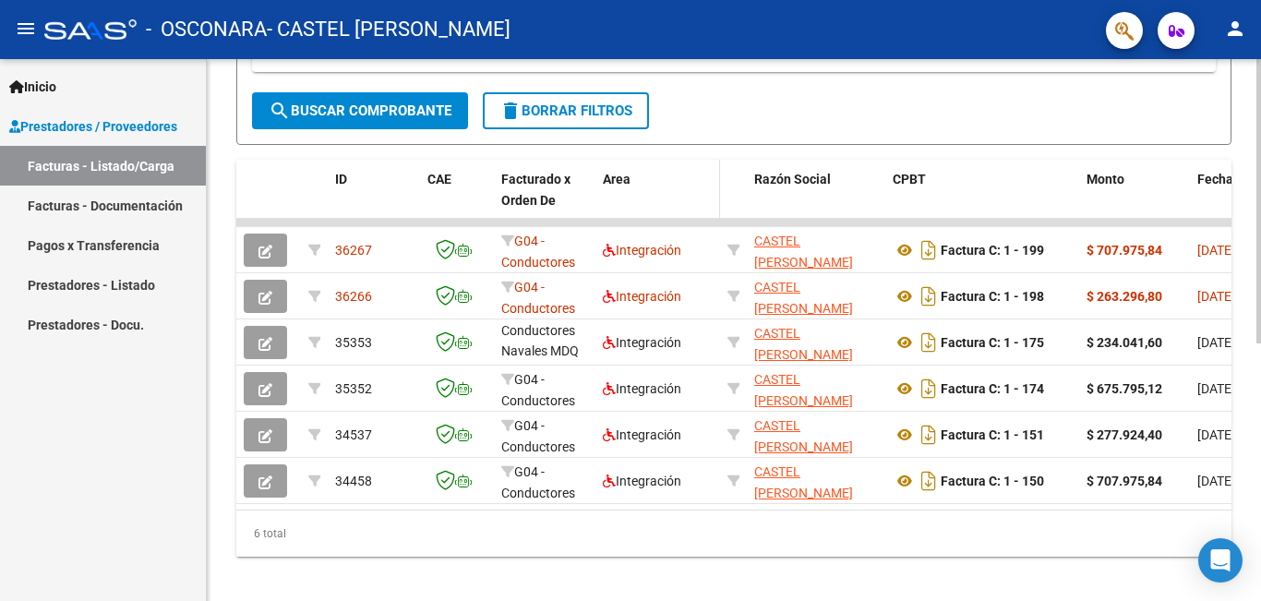
click at [619, 174] on span "Area" at bounding box center [617, 179] width 28 height 15
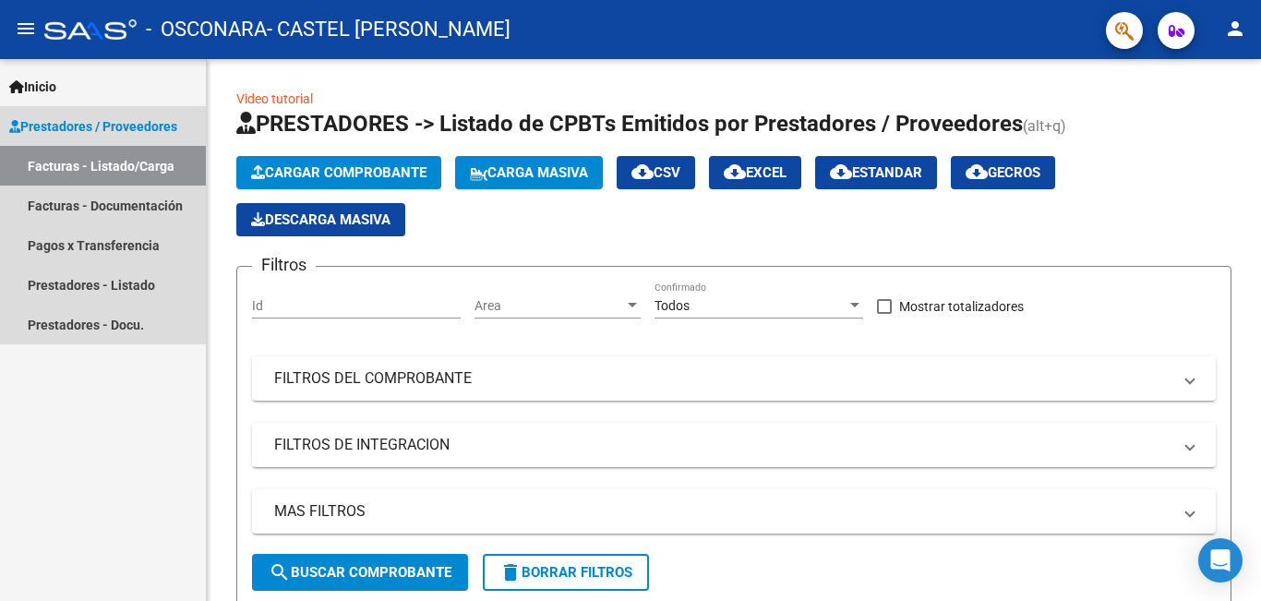
drag, startPoint x: 143, startPoint y: 168, endPoint x: 195, endPoint y: 138, distance: 59.5
click at [143, 167] on link "Facturas - Listado/Carga" at bounding box center [103, 166] width 206 height 40
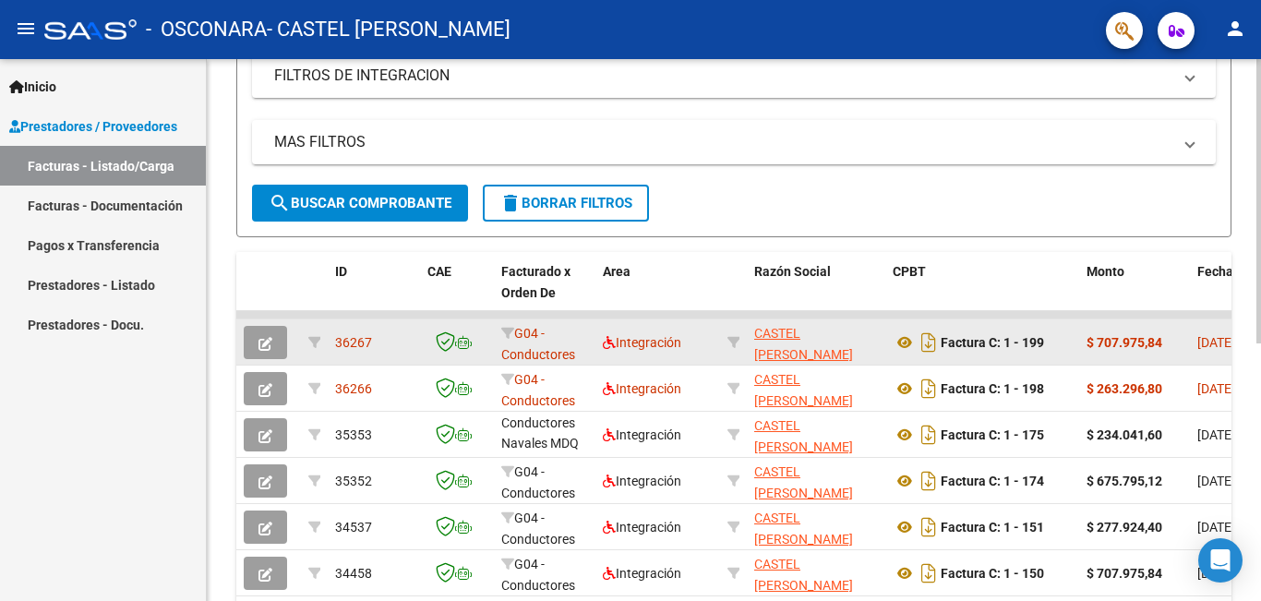
scroll to position [490, 0]
